Goal: Task Accomplishment & Management: Manage account settings

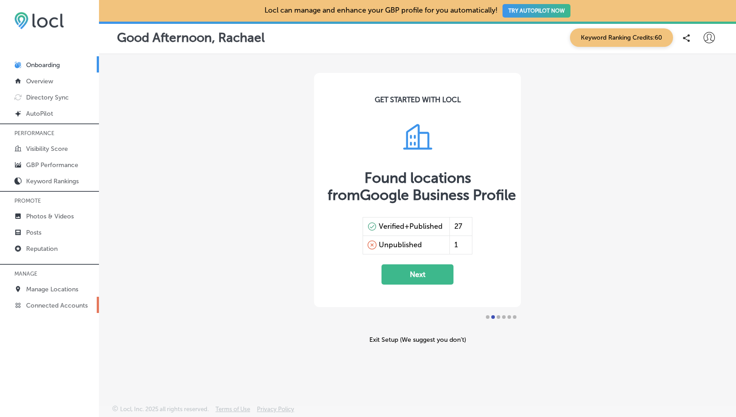
click at [74, 303] on p "Connected Accounts" at bounding box center [57, 305] width 62 height 8
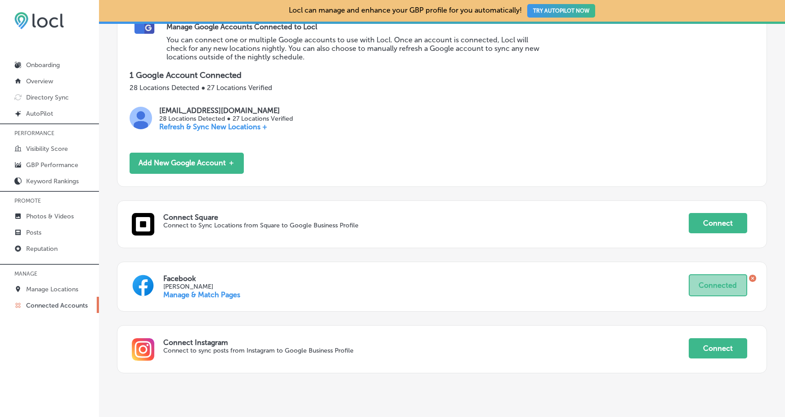
scroll to position [174, 0]
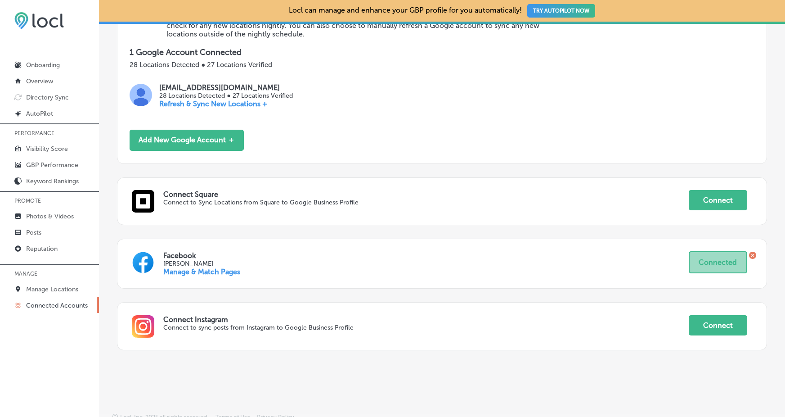
click at [208, 267] on link "Manage & Match Pages" at bounding box center [201, 271] width 77 height 9
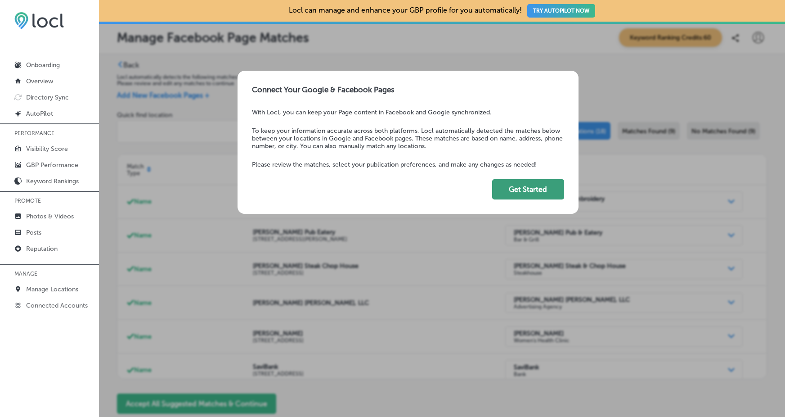
click at [524, 191] on button "Get Started" at bounding box center [528, 189] width 72 height 20
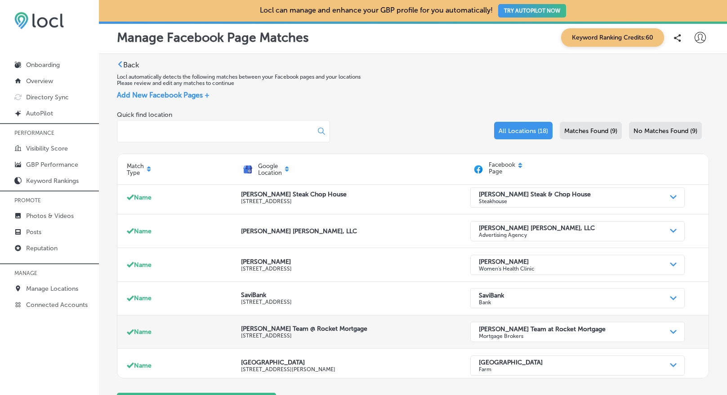
scroll to position [79, 0]
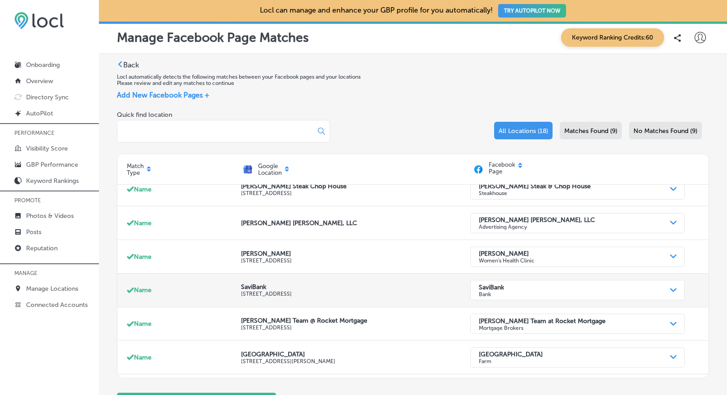
click at [175, 287] on div "Name" at bounding box center [184, 290] width 115 height 27
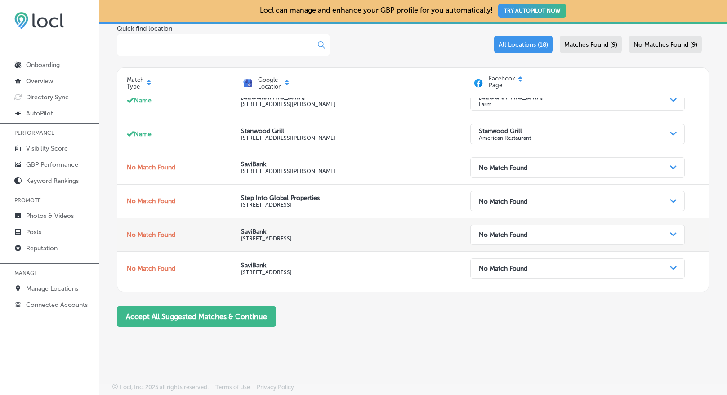
scroll to position [266, 0]
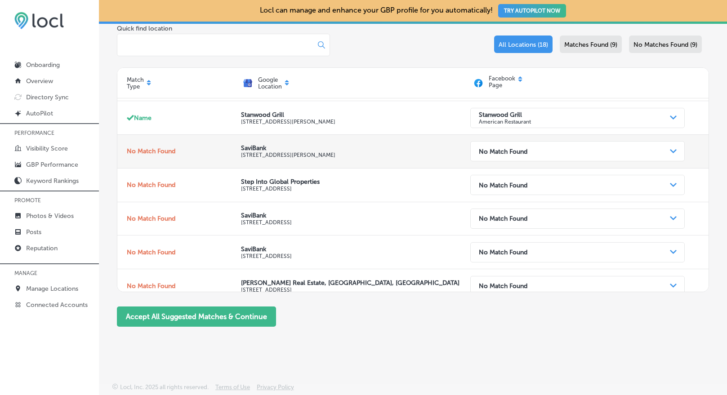
click at [581, 148] on div "No Match Found" at bounding box center [571, 152] width 192 height 18
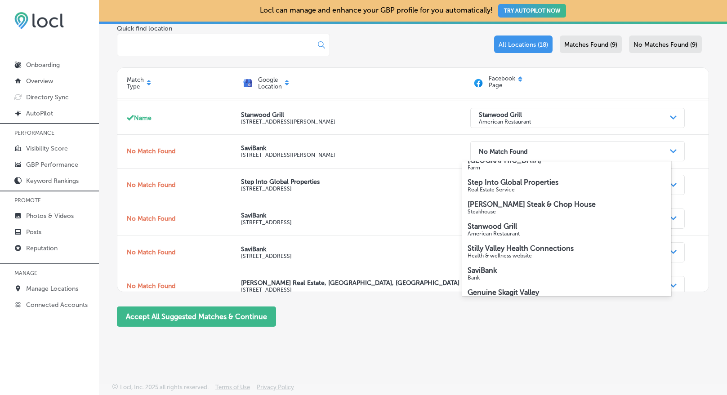
scroll to position [140, 0]
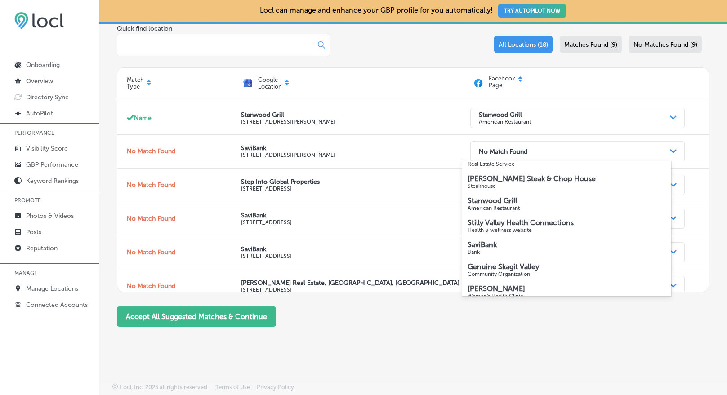
click at [500, 246] on p "SaviBank" at bounding box center [567, 245] width 198 height 9
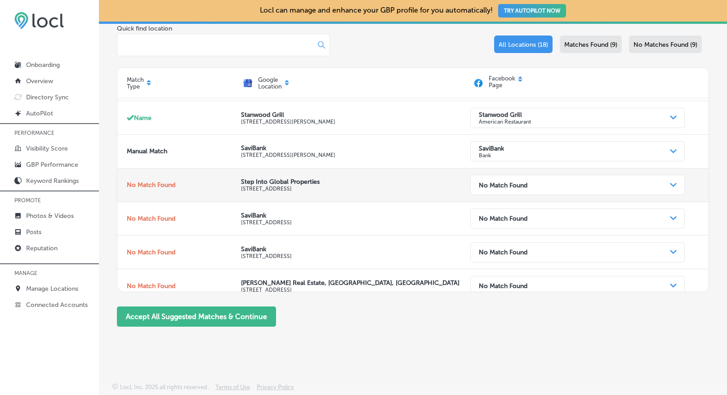
click at [653, 189] on div "No Match Found" at bounding box center [571, 185] width 192 height 18
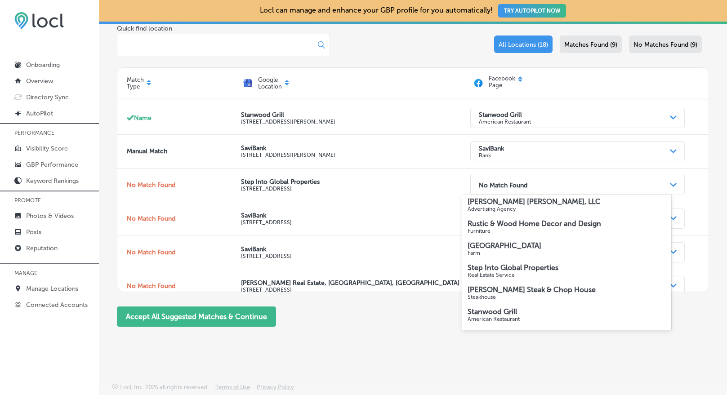
scroll to position [65, 0]
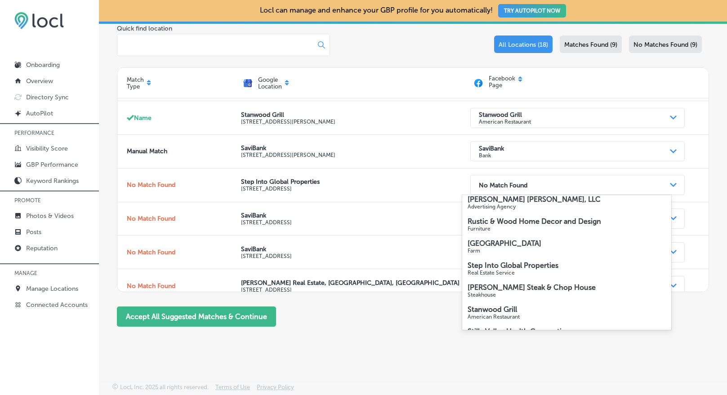
click at [531, 265] on strong "Step Into Global Properties" at bounding box center [513, 265] width 91 height 9
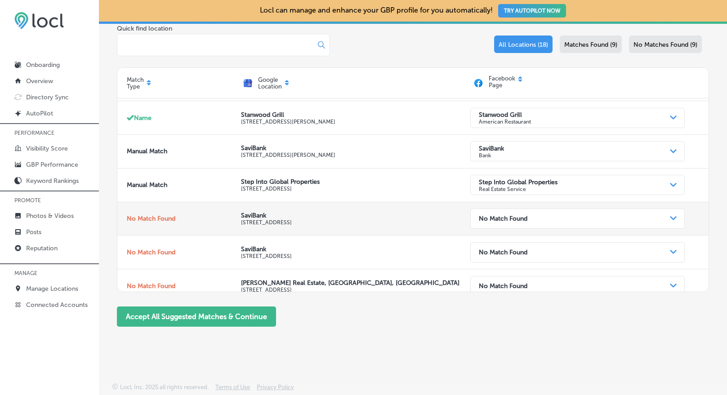
click at [581, 220] on div "No Match Found" at bounding box center [571, 219] width 192 height 18
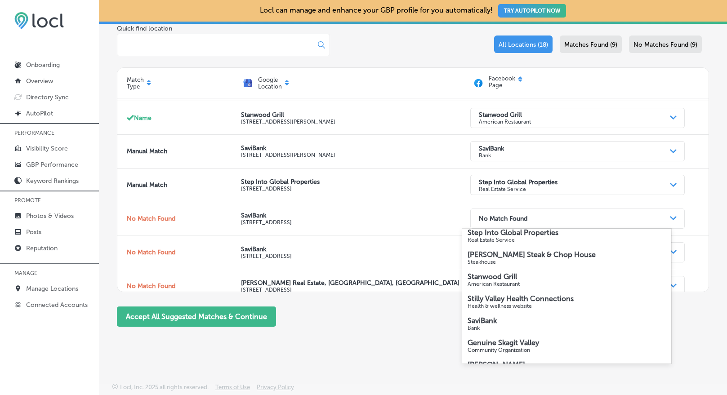
scroll to position [158, 0]
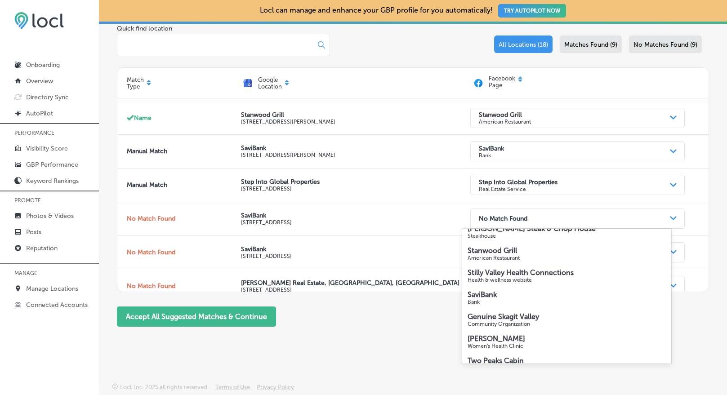
click at [525, 300] on p "Bank" at bounding box center [567, 302] width 198 height 6
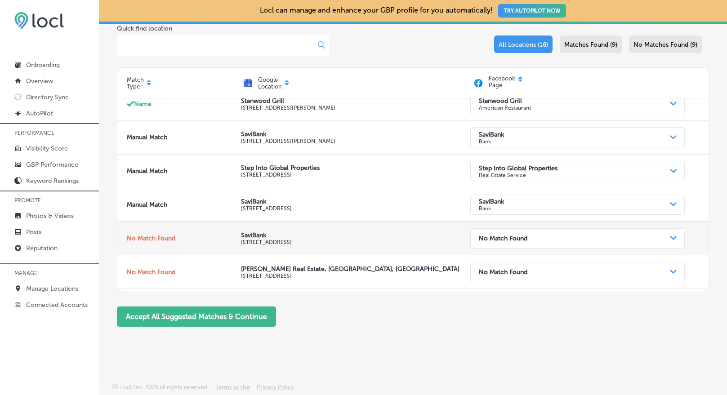
scroll to position [296, 0]
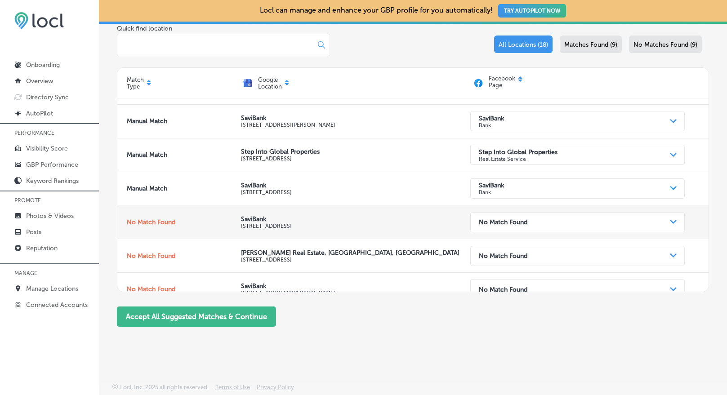
click at [528, 224] on div "No Match Found" at bounding box center [571, 223] width 192 height 18
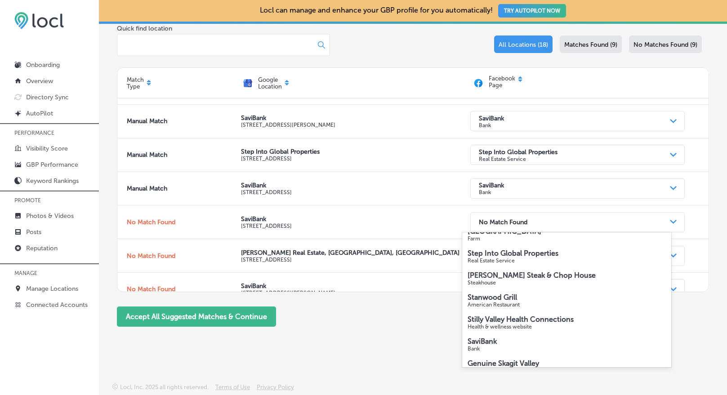
scroll to position [126, 0]
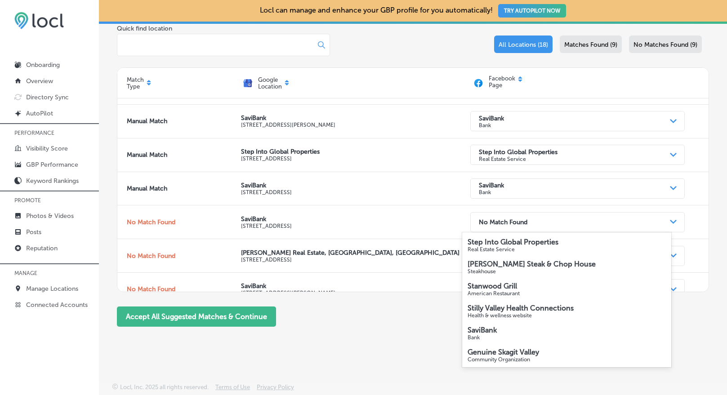
click at [520, 332] on p "SaviBank" at bounding box center [567, 330] width 198 height 9
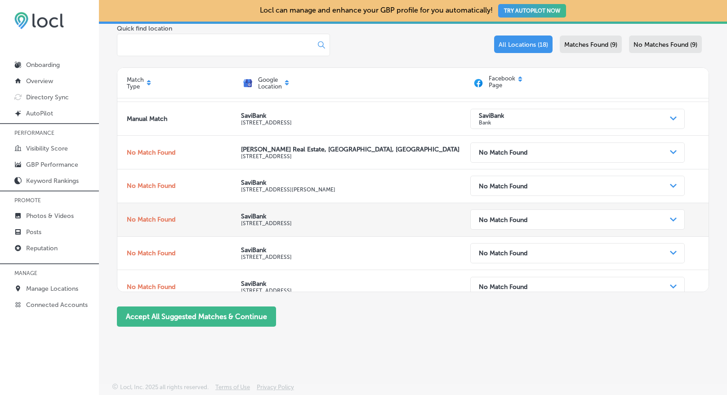
scroll to position [388, 0]
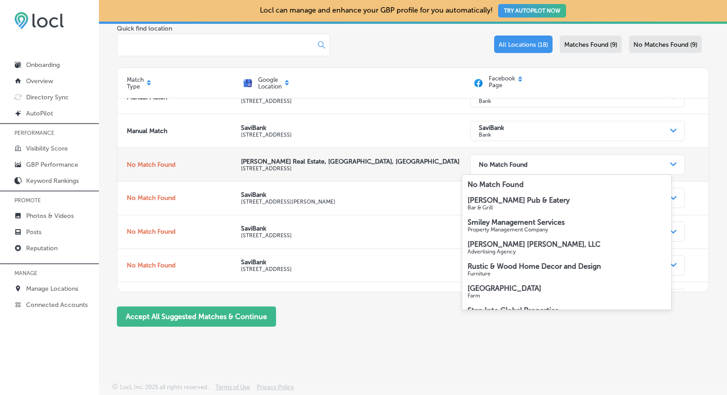
click at [558, 161] on div "No Match Found" at bounding box center [571, 165] width 192 height 18
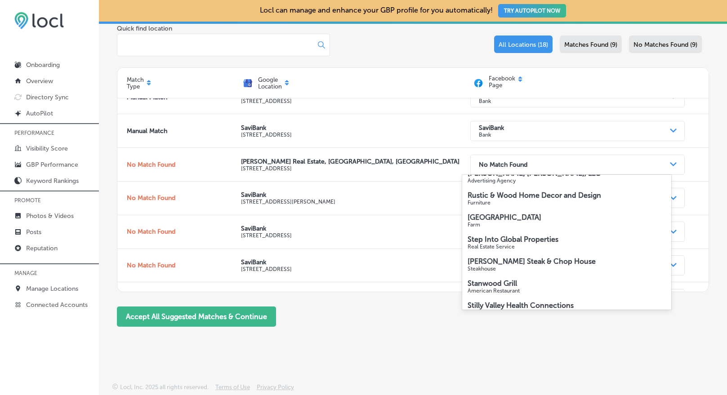
scroll to position [0, 0]
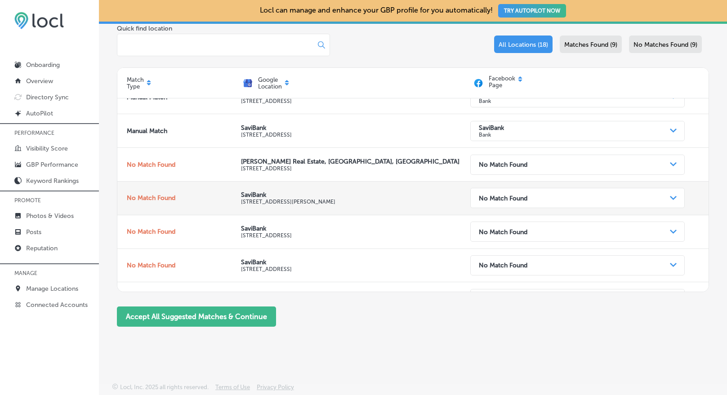
click at [409, 192] on p "SaviBank" at bounding box center [355, 195] width 229 height 8
click at [544, 197] on div "No Match Found" at bounding box center [571, 198] width 192 height 18
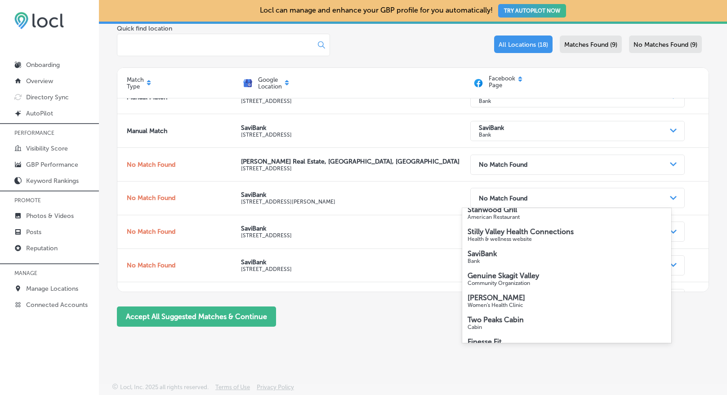
scroll to position [176, 0]
click at [522, 257] on p "SaviBank" at bounding box center [567, 256] width 198 height 9
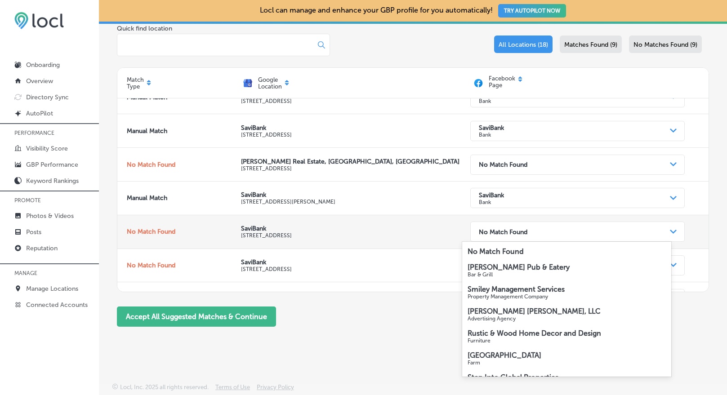
click at [515, 233] on strong "No Match Found" at bounding box center [503, 232] width 49 height 8
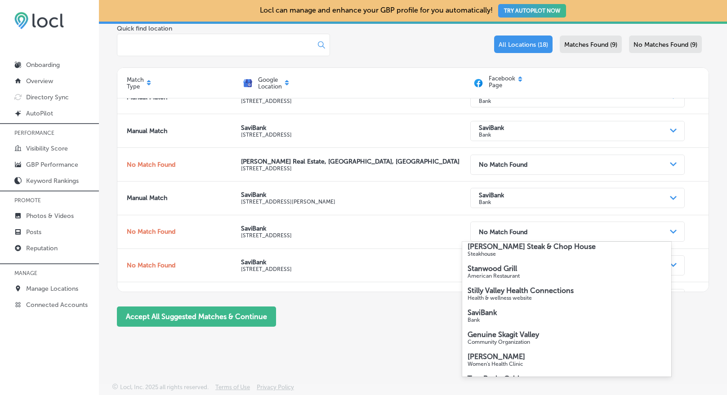
scroll to position [154, 0]
click at [493, 314] on strong "SaviBank" at bounding box center [482, 312] width 29 height 9
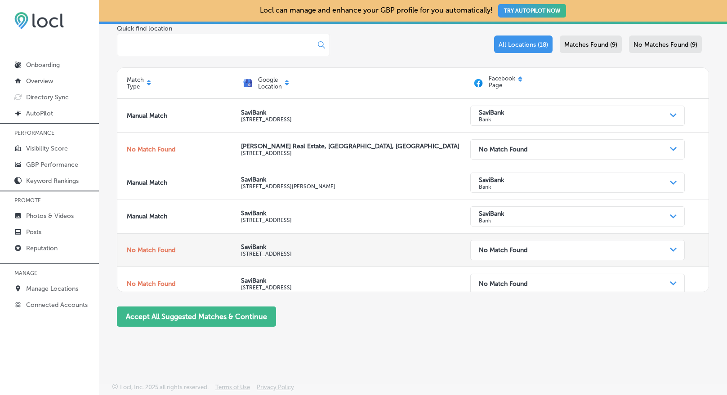
scroll to position [412, 0]
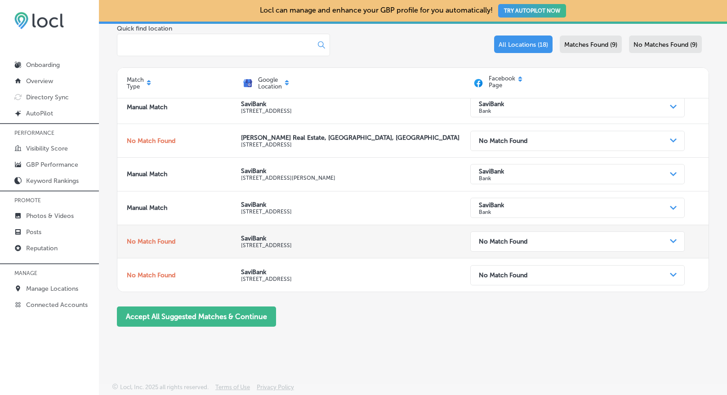
click at [502, 243] on strong "No Match Found" at bounding box center [503, 242] width 49 height 8
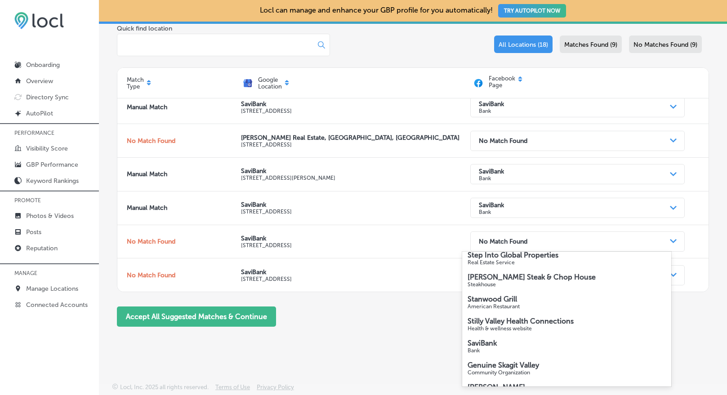
scroll to position [133, 0]
click at [482, 347] on strong "SaviBank" at bounding box center [482, 343] width 29 height 9
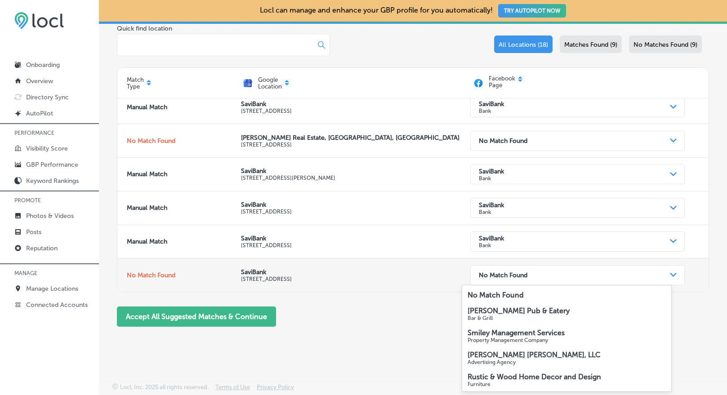
click at [508, 279] on strong "No Match Found" at bounding box center [503, 276] width 49 height 8
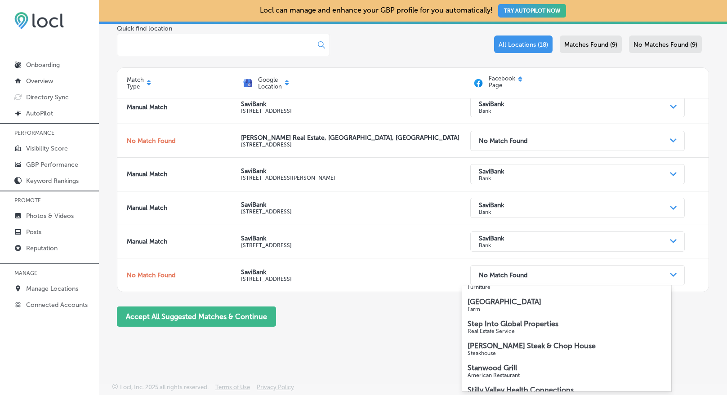
scroll to position [135, 0]
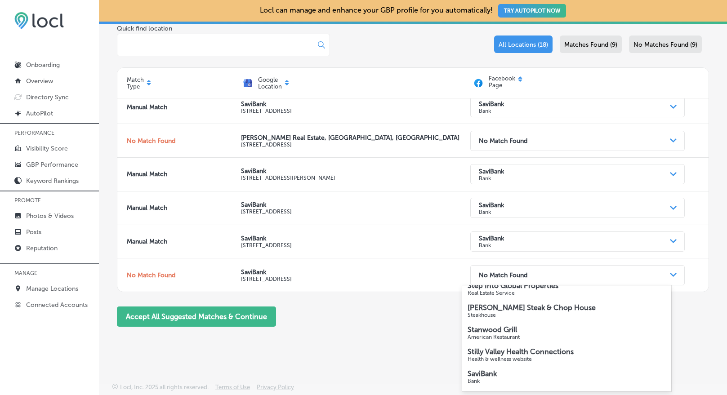
click at [506, 378] on p "Bank" at bounding box center [567, 381] width 198 height 6
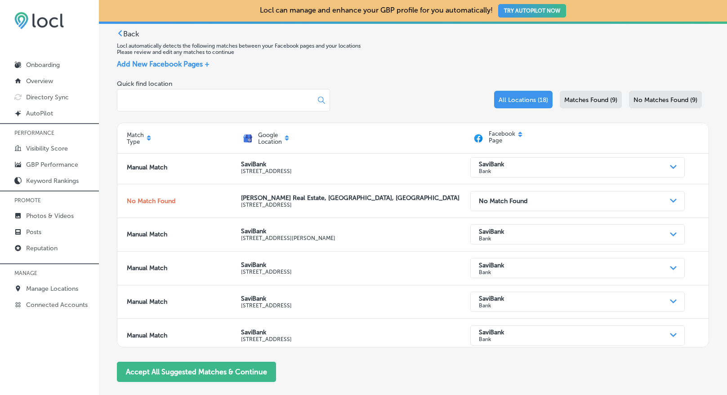
scroll to position [412, 0]
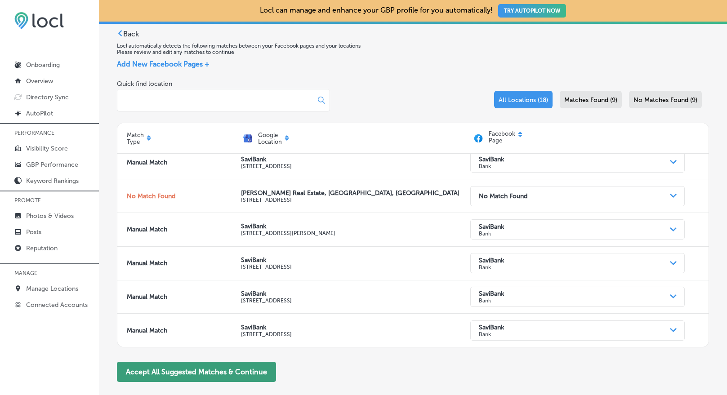
click at [201, 374] on button "Accept All Suggested Matches & Continue" at bounding box center [196, 372] width 159 height 20
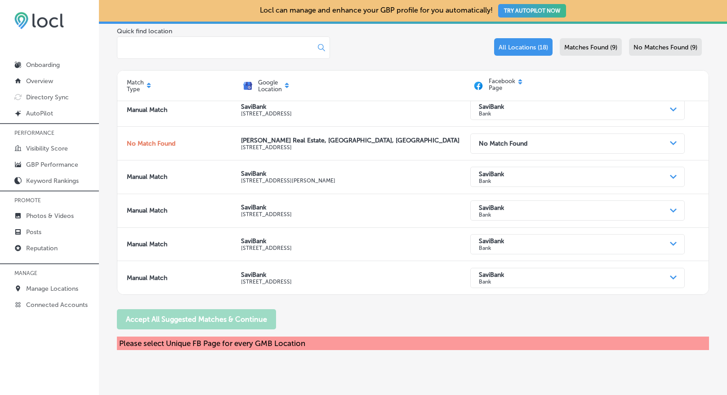
scroll to position [83, 0]
click at [40, 230] on p "Posts" at bounding box center [33, 232] width 15 height 8
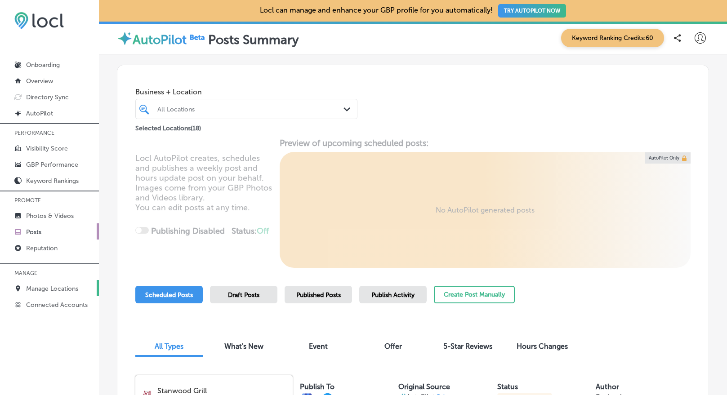
click at [66, 290] on p "Manage Locations" at bounding box center [52, 289] width 52 height 8
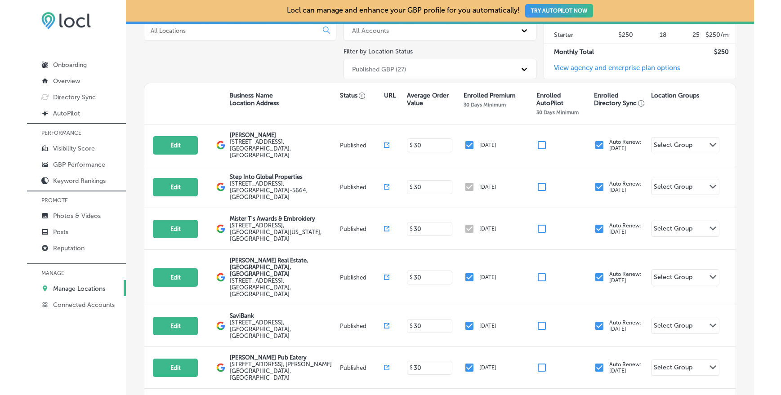
scroll to position [107, 0]
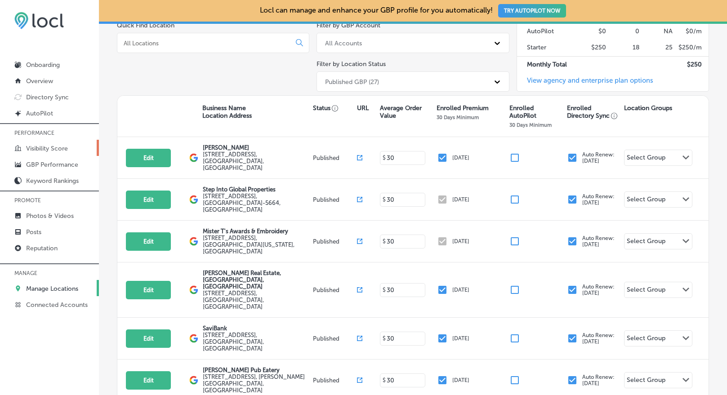
click at [33, 148] on p "Visibility Score" at bounding box center [47, 149] width 42 height 8
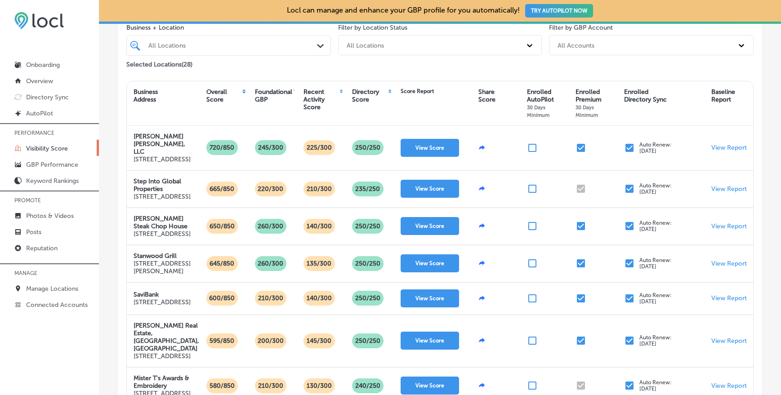
scroll to position [123, 0]
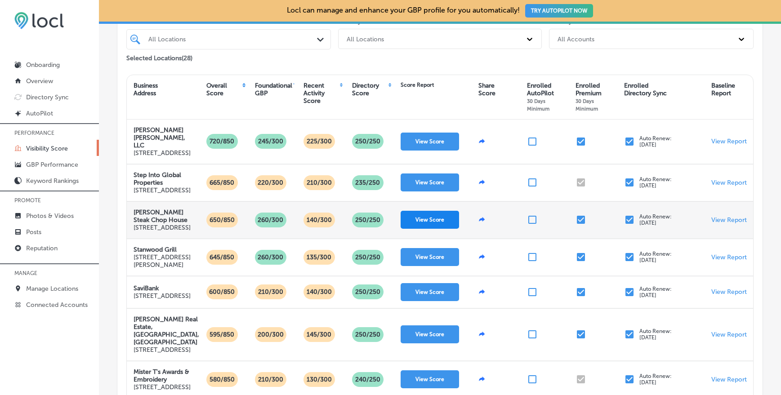
click at [425, 229] on button "View Score" at bounding box center [430, 220] width 58 height 18
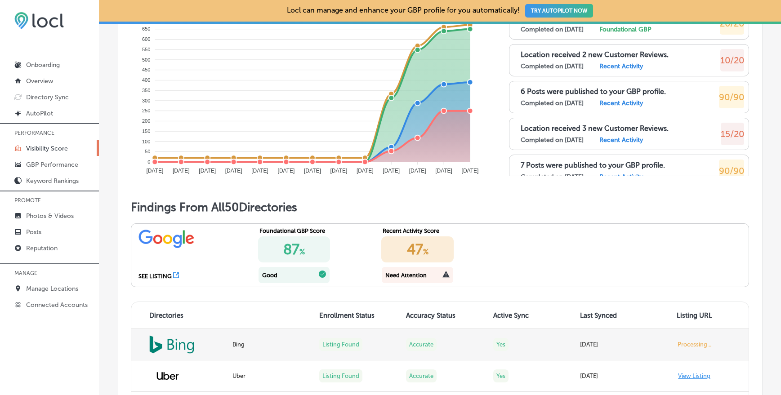
scroll to position [615, 0]
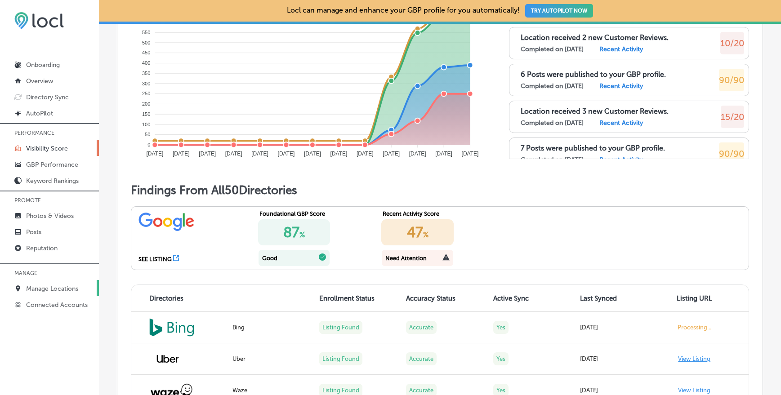
click at [48, 291] on p "Manage Locations" at bounding box center [52, 289] width 52 height 8
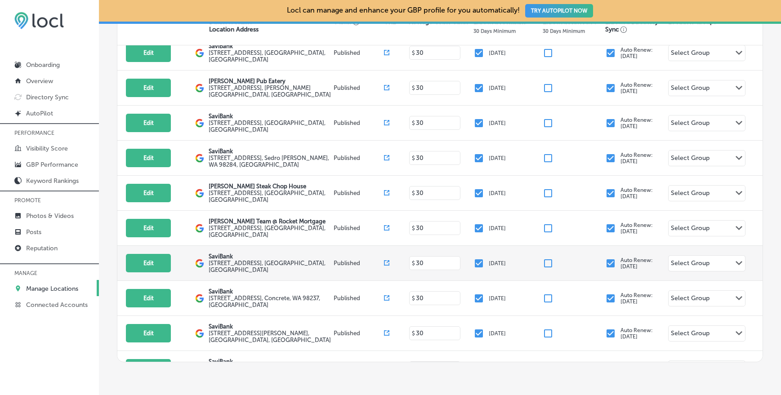
scroll to position [153, 0]
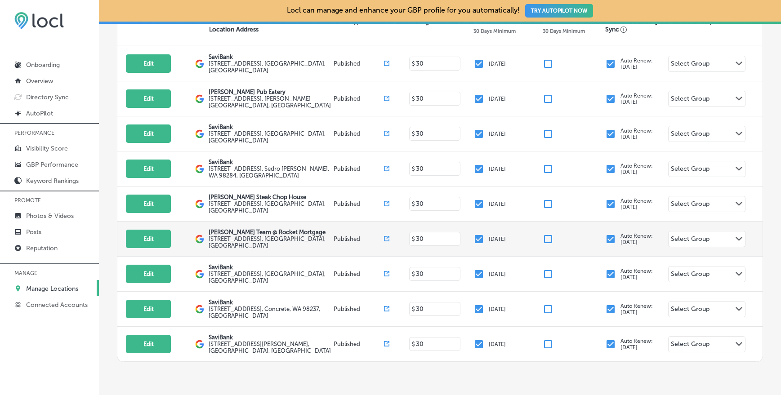
click at [270, 236] on label "[STREET_ADDRESS]" at bounding box center [270, 242] width 123 height 13
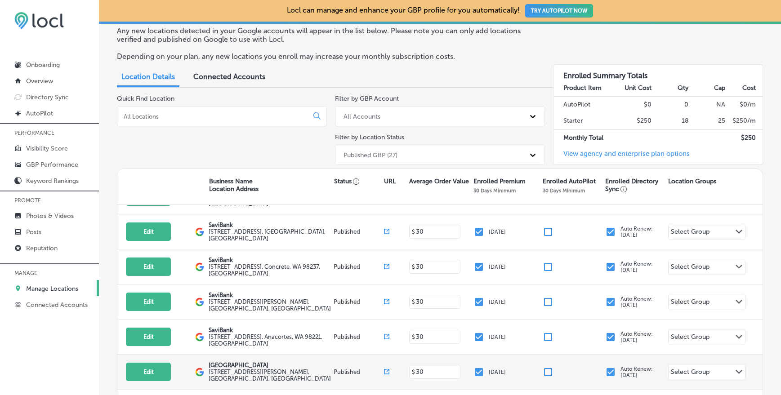
scroll to position [414, 0]
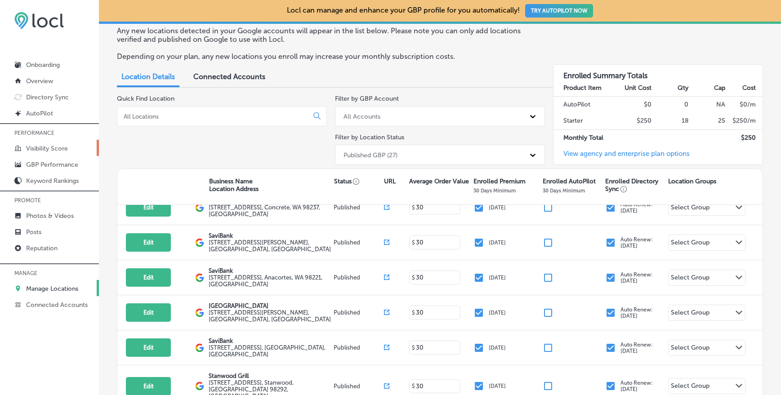
click at [58, 147] on p "Visibility Score" at bounding box center [47, 149] width 42 height 8
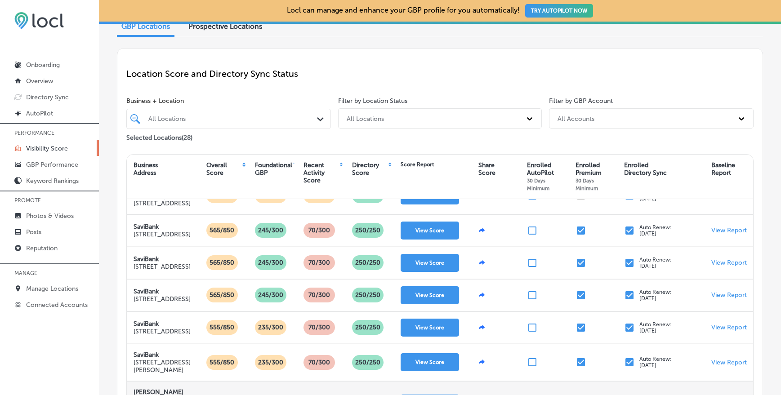
scroll to position [44, 0]
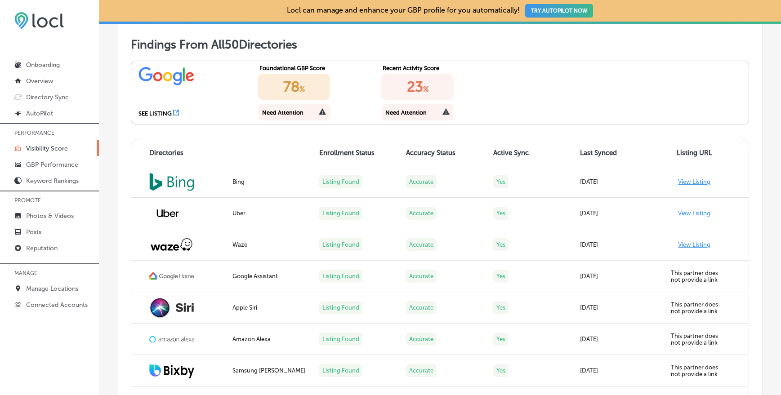
scroll to position [764, 0]
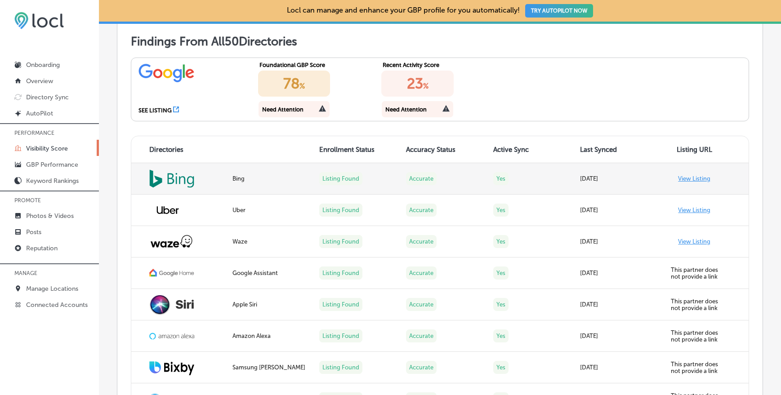
click at [689, 182] on link "View Listing" at bounding box center [694, 178] width 32 height 7
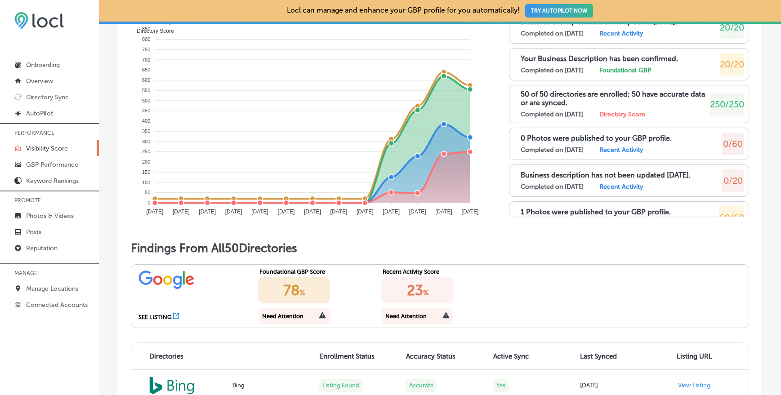
scroll to position [546, 0]
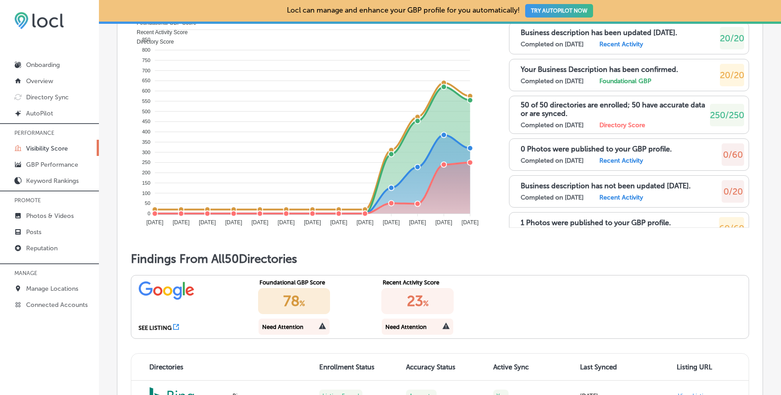
click at [320, 330] on icon at bounding box center [322, 326] width 7 height 7
click at [321, 330] on icon at bounding box center [322, 326] width 7 height 7
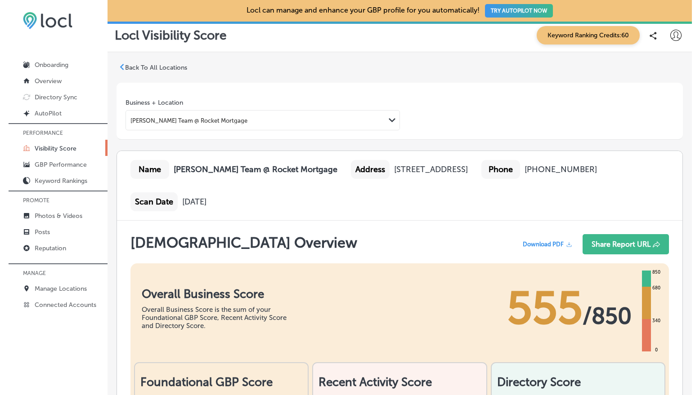
scroll to position [0, 0]
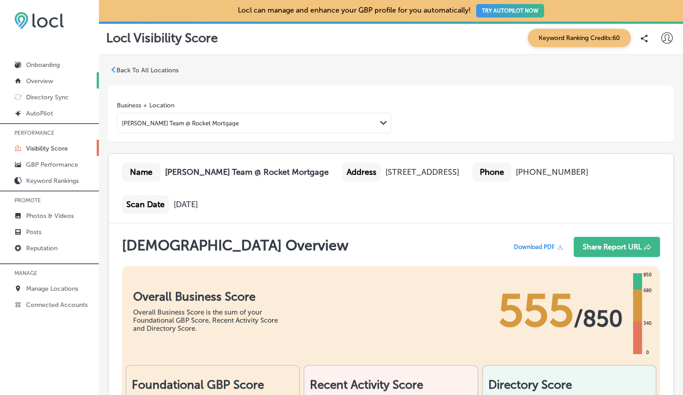
click at [49, 83] on p "Overview" at bounding box center [39, 81] width 27 height 8
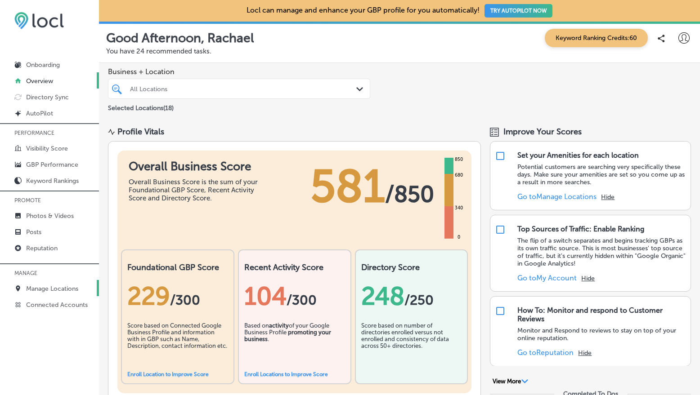
click at [62, 287] on p "Manage Locations" at bounding box center [52, 289] width 52 height 8
